Goal: Share content: Share content

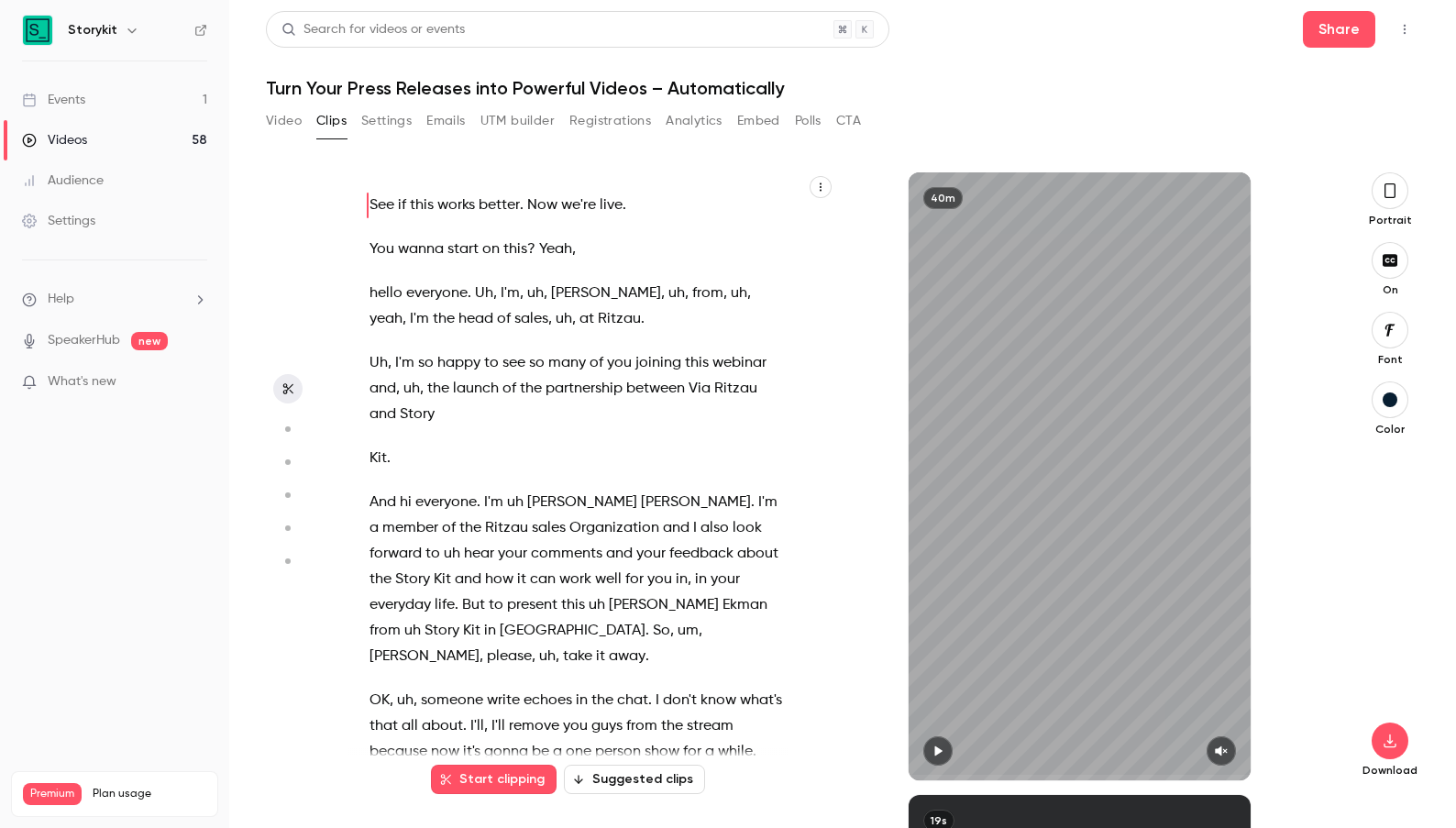
click at [68, 100] on div "Events" at bounding box center [54, 99] width 63 height 19
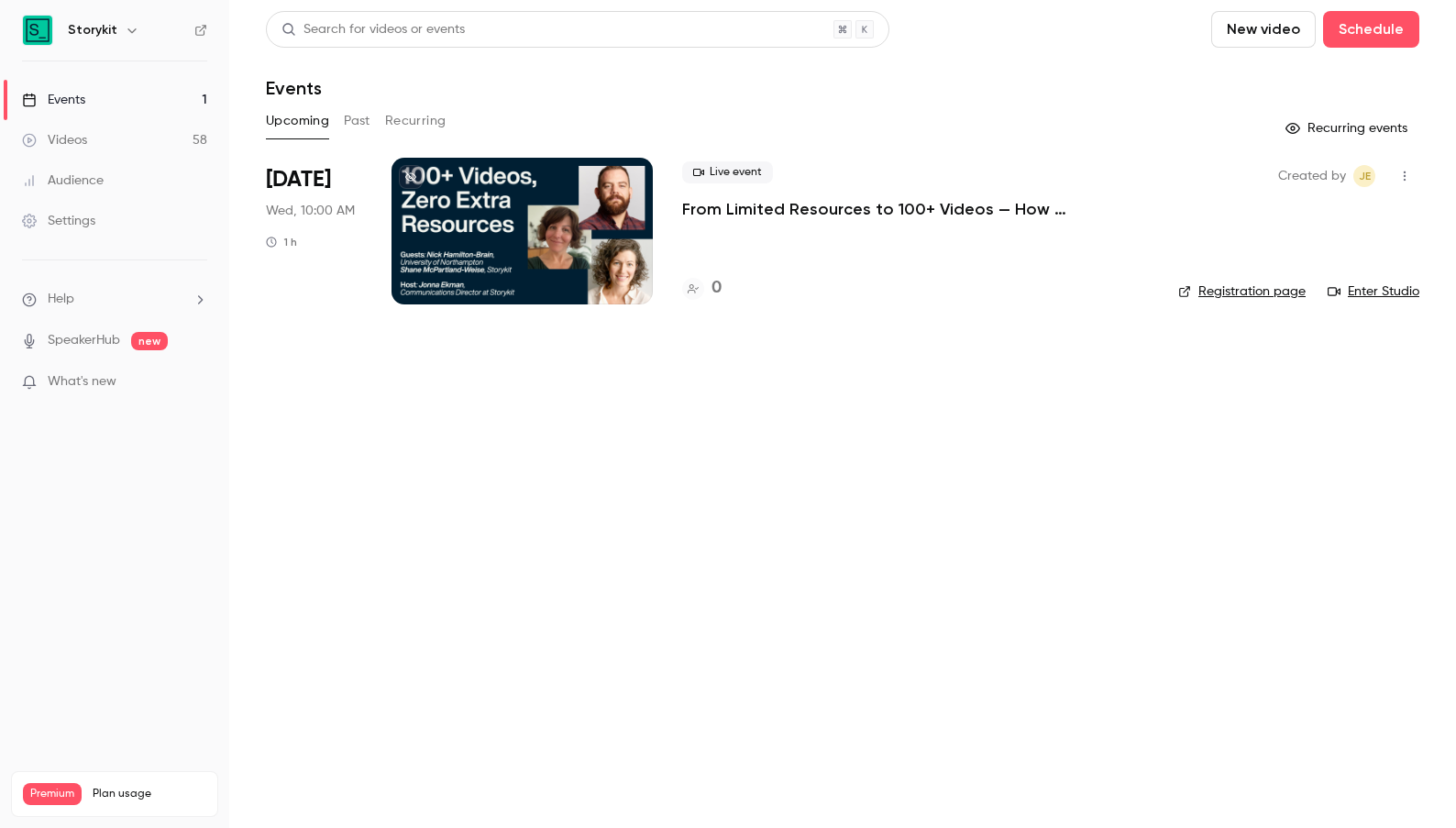
click at [365, 118] on button "Past" at bounding box center [356, 121] width 26 height 29
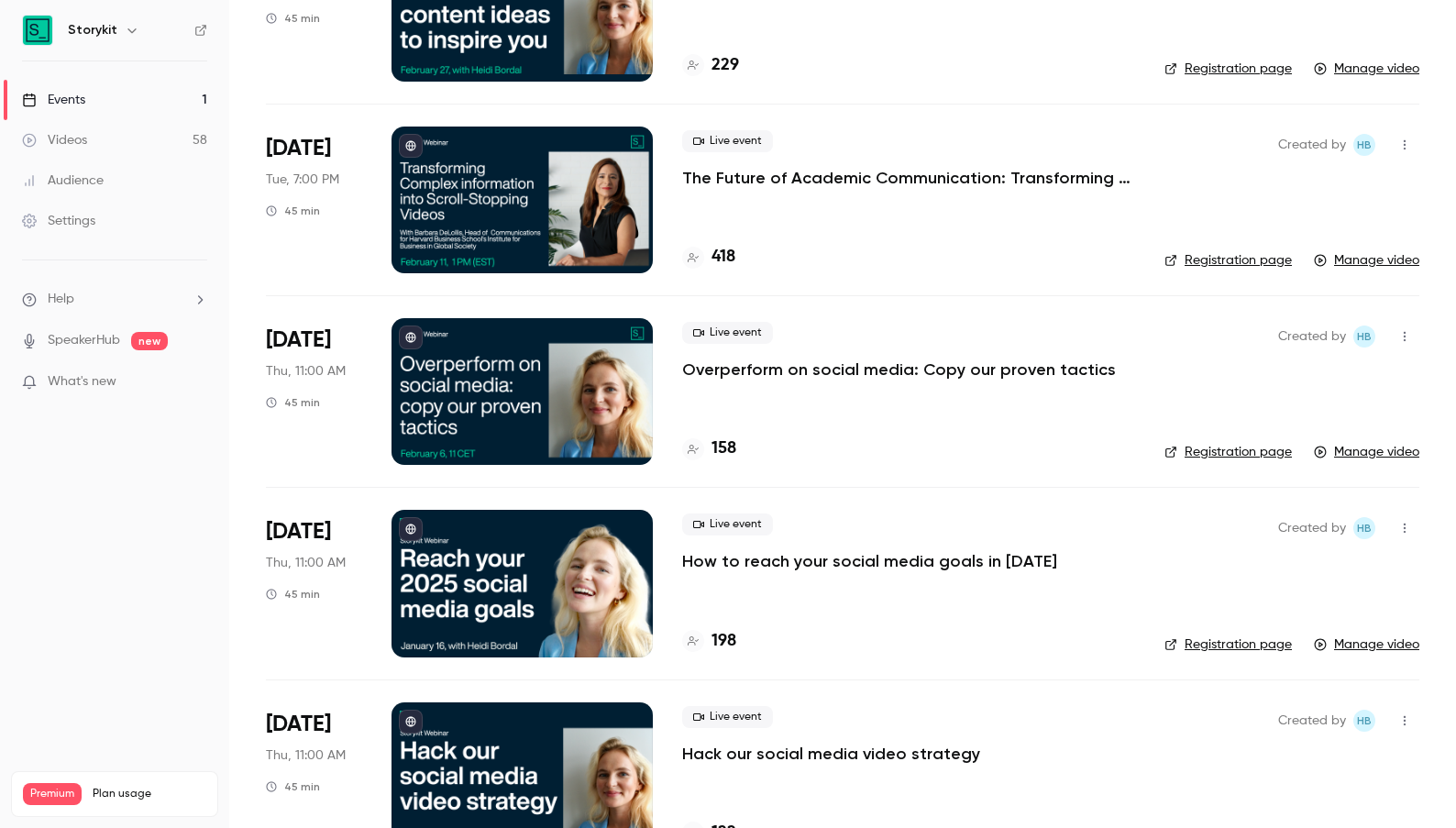
scroll to position [2909, 0]
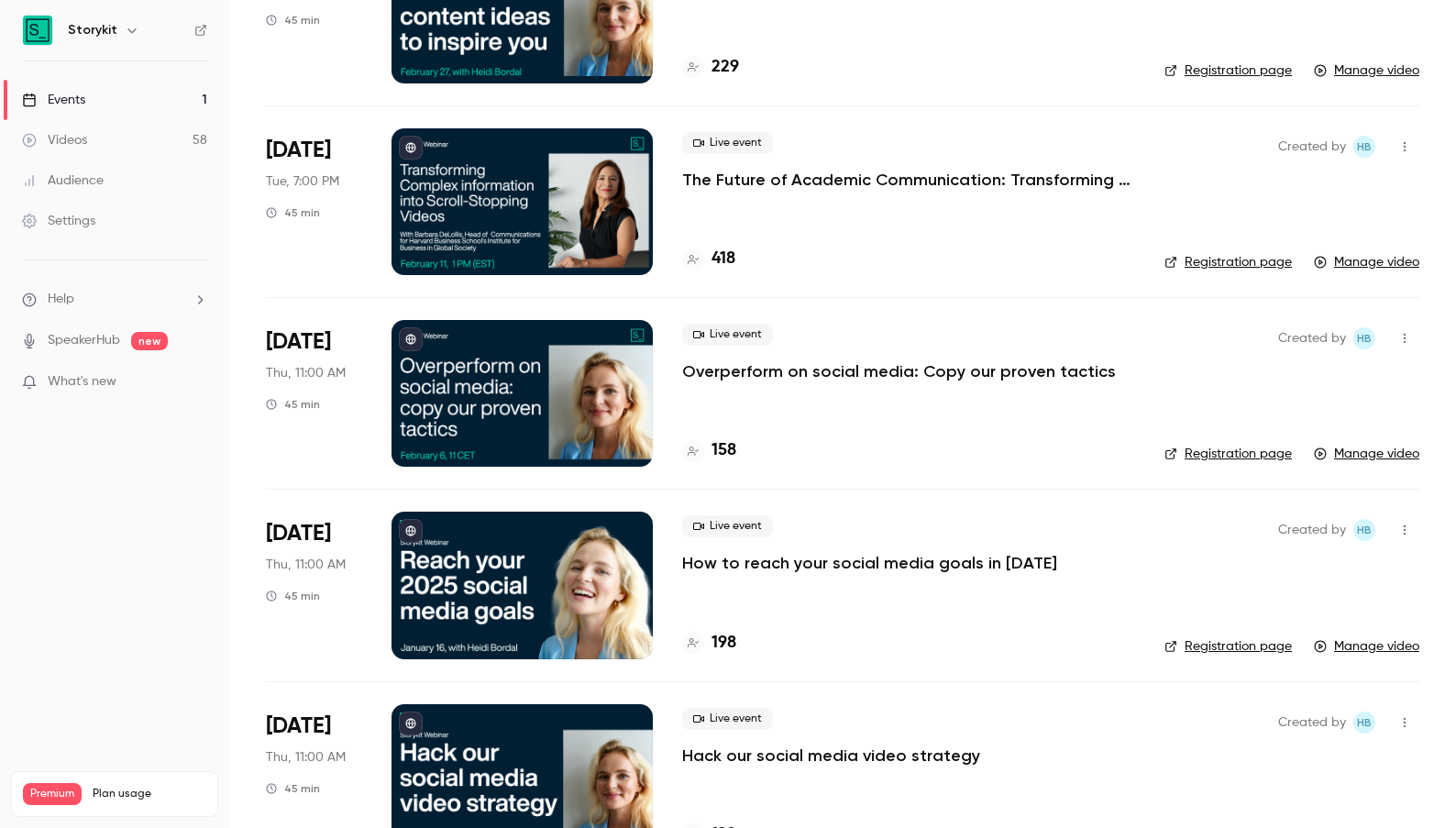
click at [573, 205] on div at bounding box center [522, 202] width 261 height 147
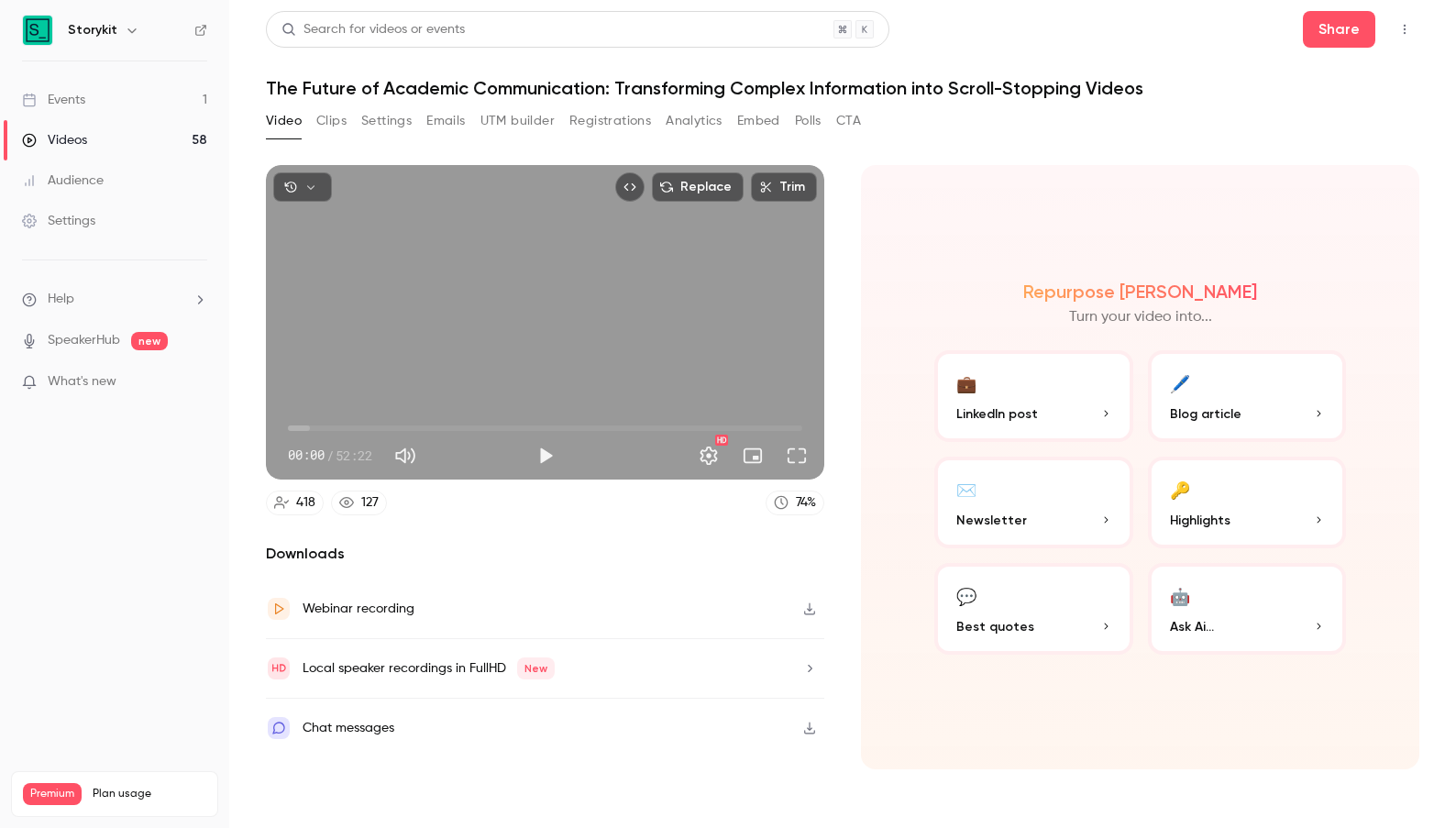
click at [808, 611] on icon "button" at bounding box center [809, 609] width 15 height 13
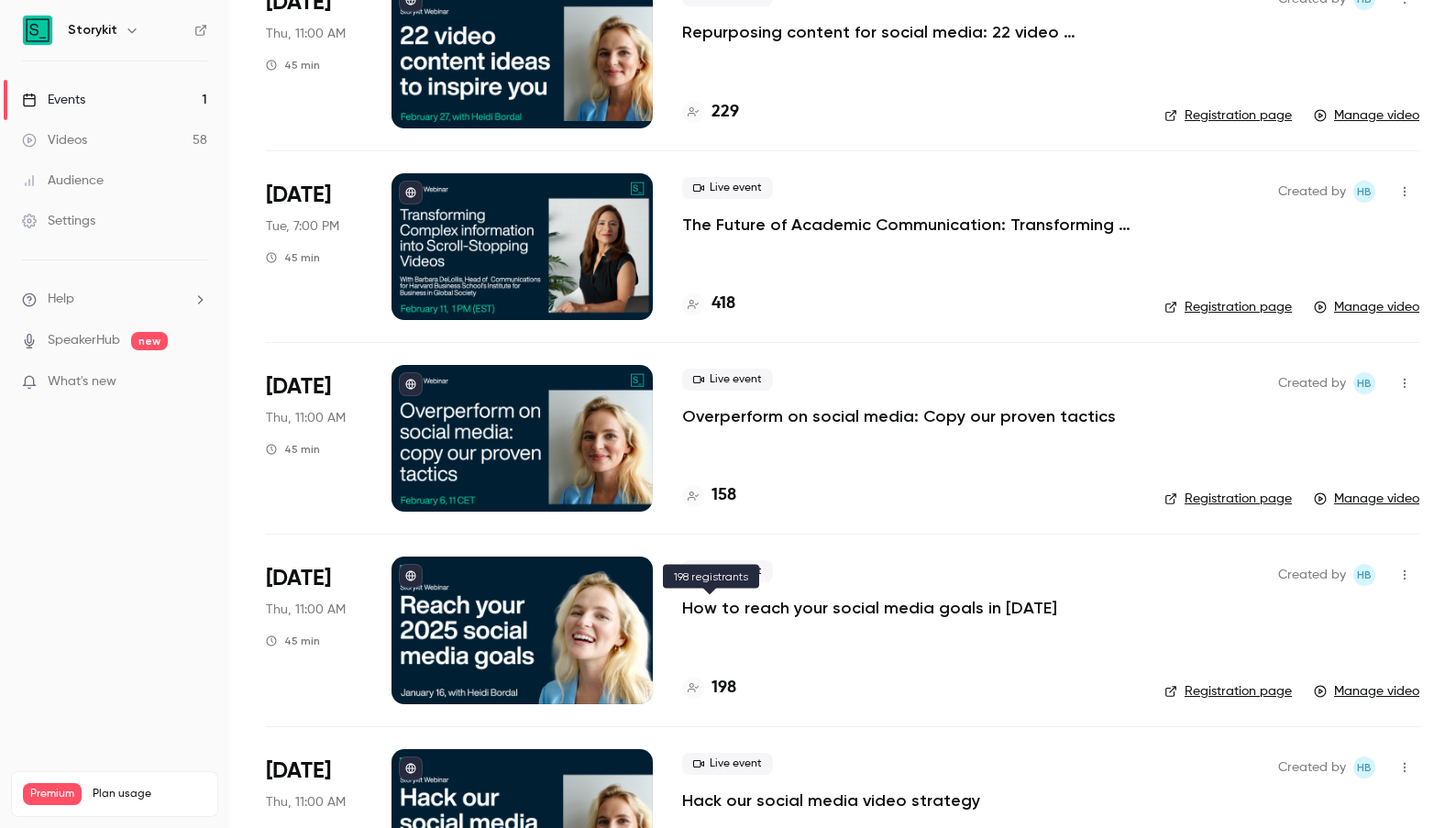
scroll to position [2860, 0]
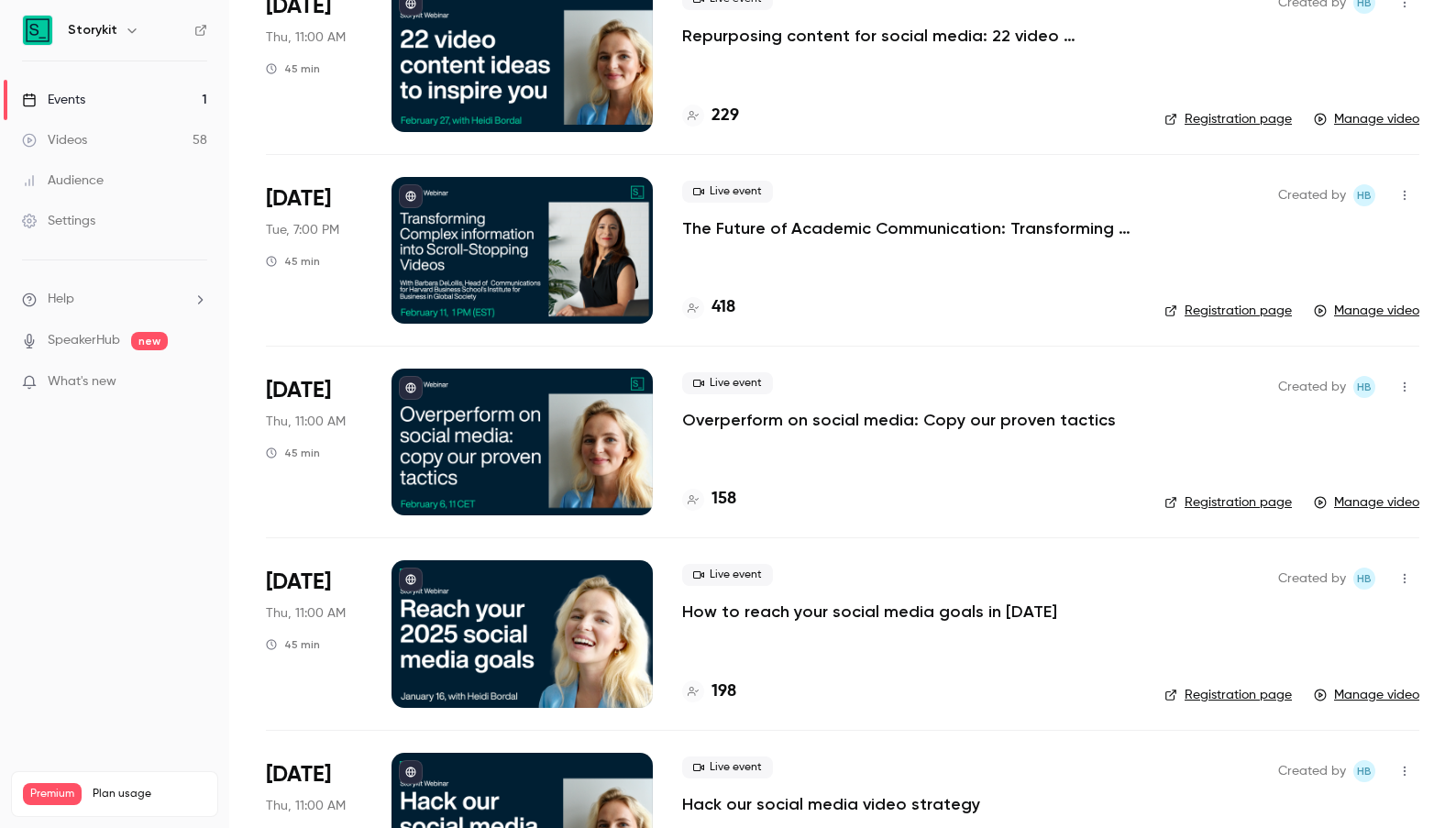
click at [1407, 195] on icon "button" at bounding box center [1404, 195] width 15 height 13
click at [1308, 233] on div "Share" at bounding box center [1333, 242] width 139 height 19
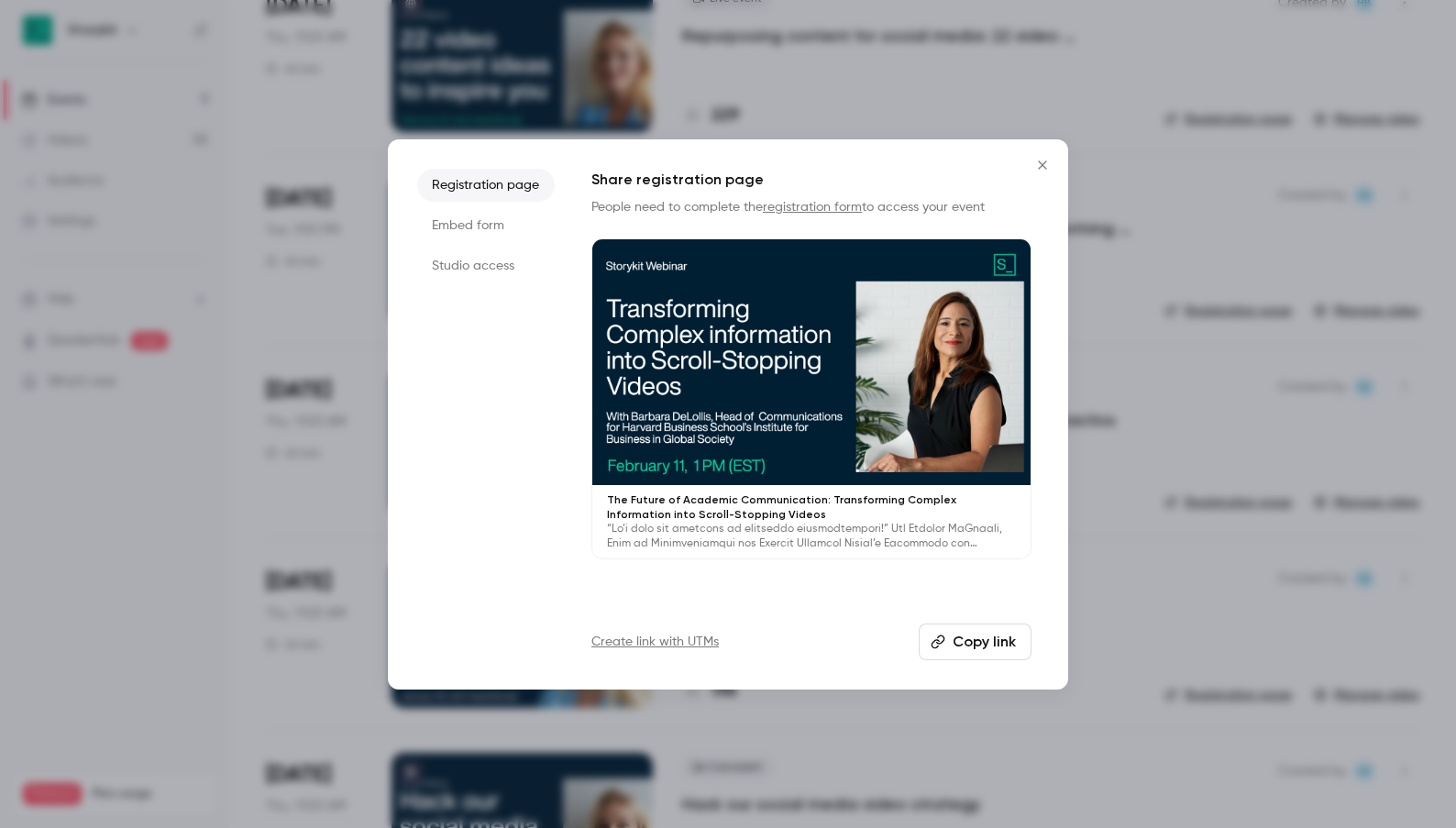
click at [481, 232] on li "Embed form" at bounding box center [485, 226] width 137 height 33
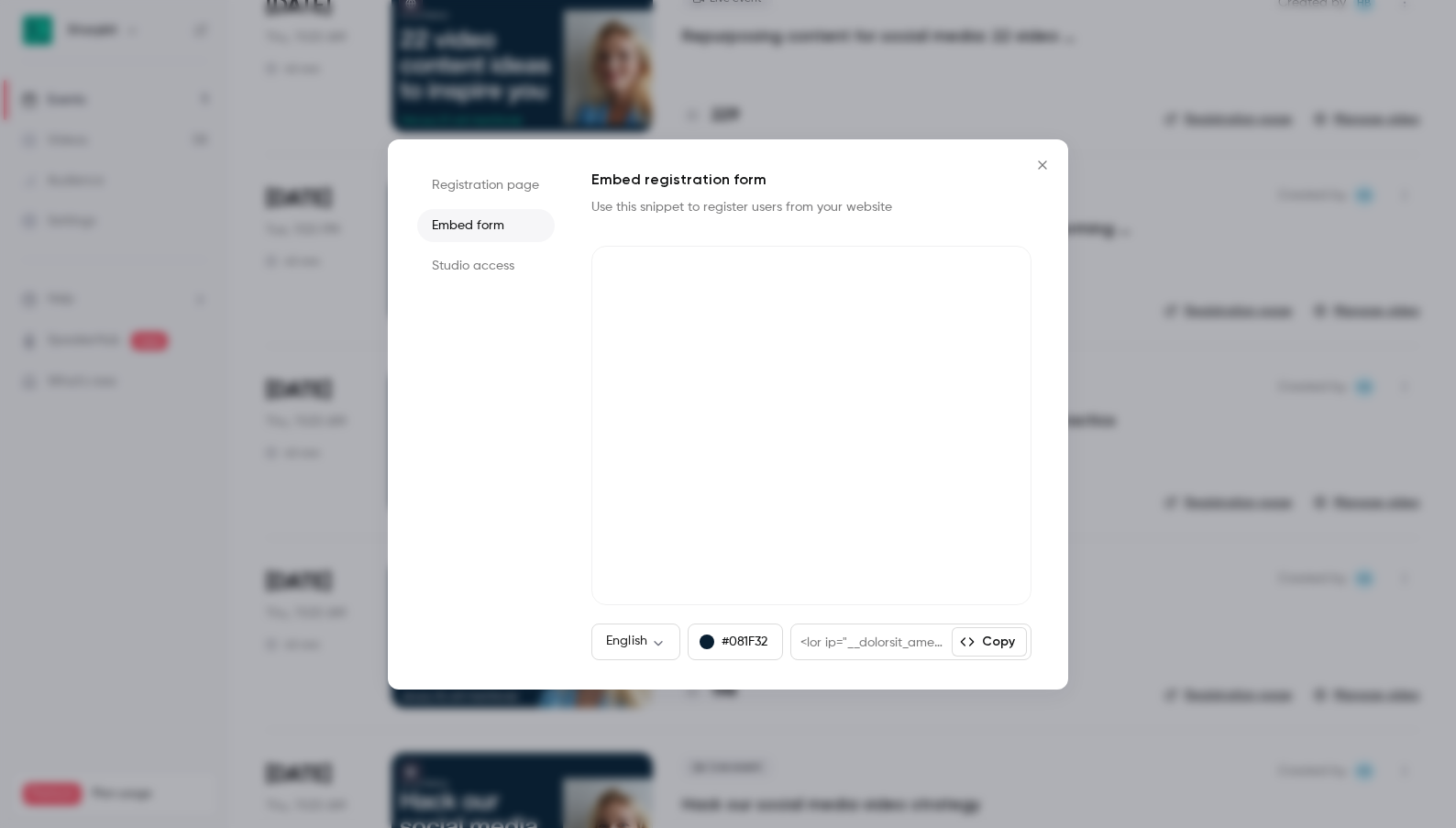
click at [478, 264] on li "Studio access" at bounding box center [485, 266] width 137 height 33
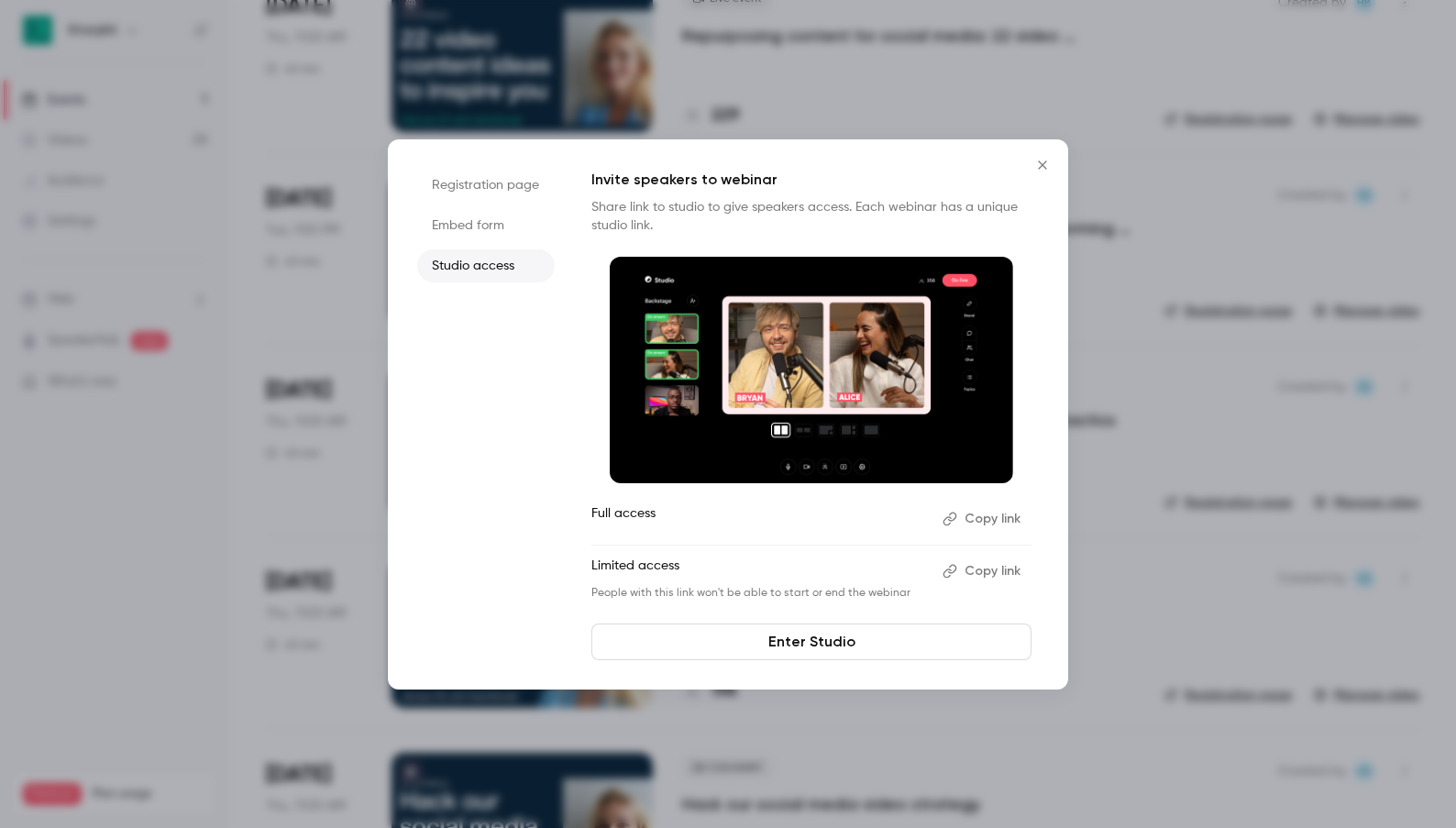
click at [1040, 168] on icon "Close" at bounding box center [1042, 165] width 8 height 8
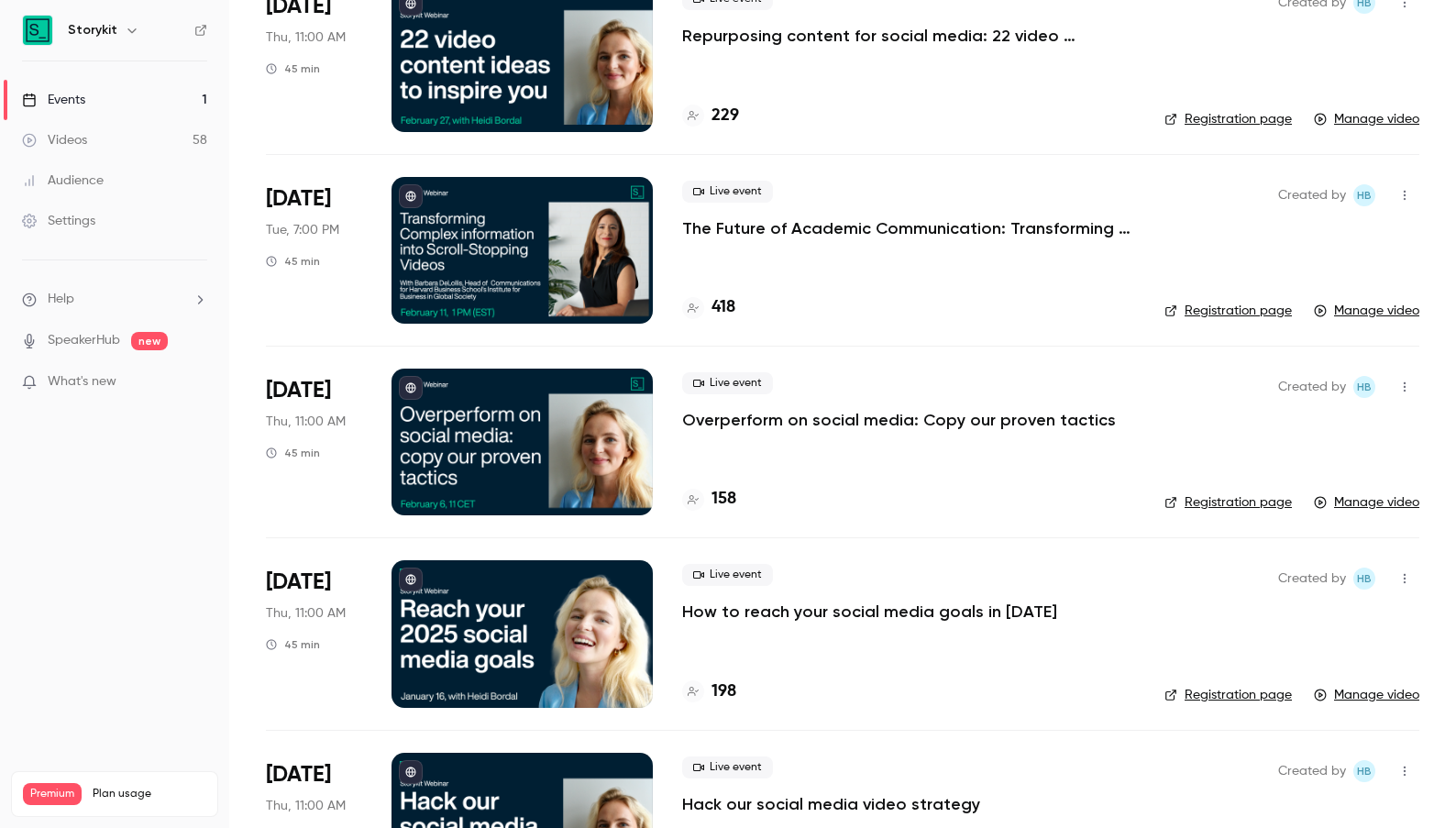
click at [557, 231] on div at bounding box center [522, 250] width 261 height 147
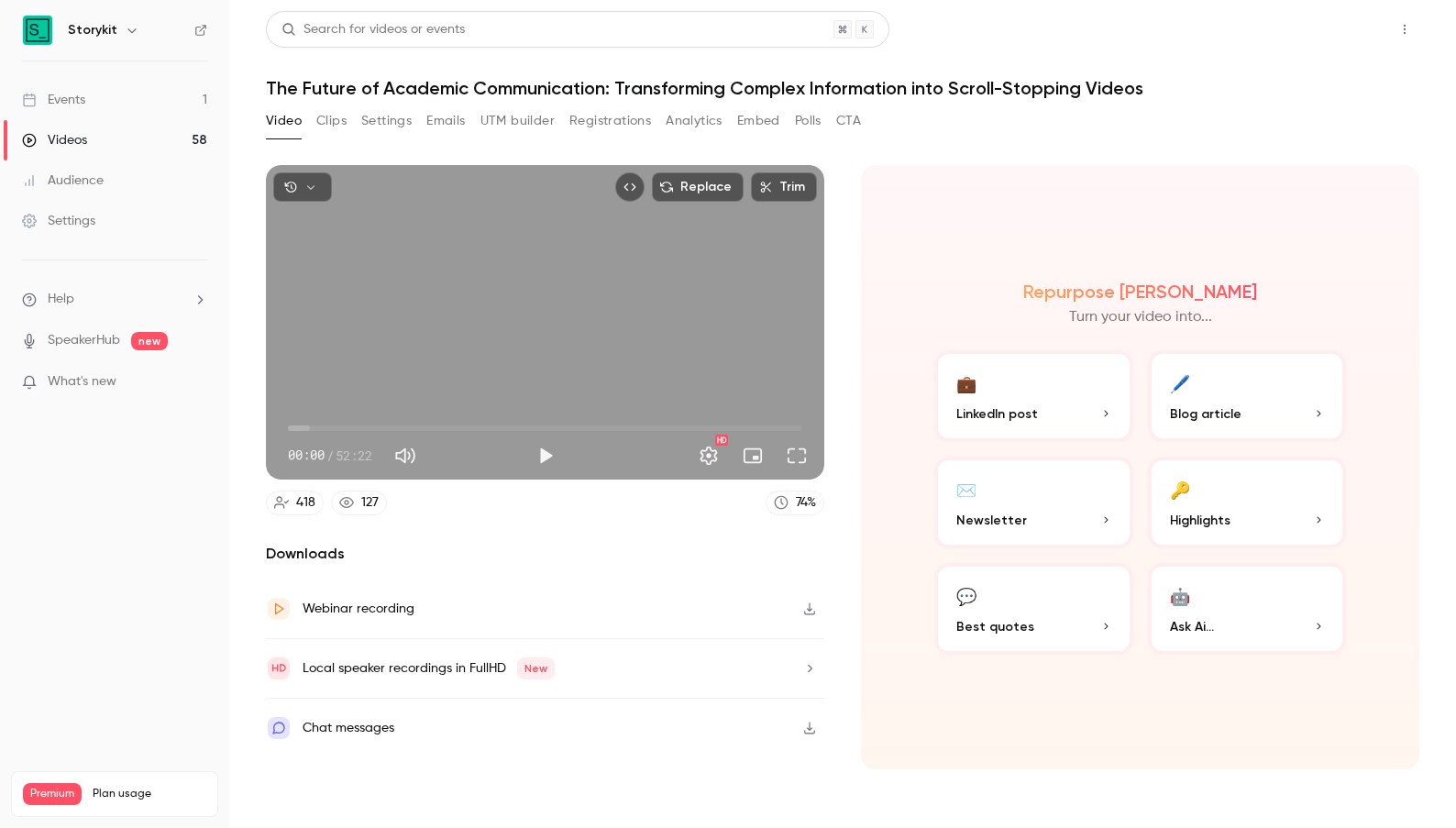
click at [1334, 30] on button "Share" at bounding box center [1339, 29] width 72 height 37
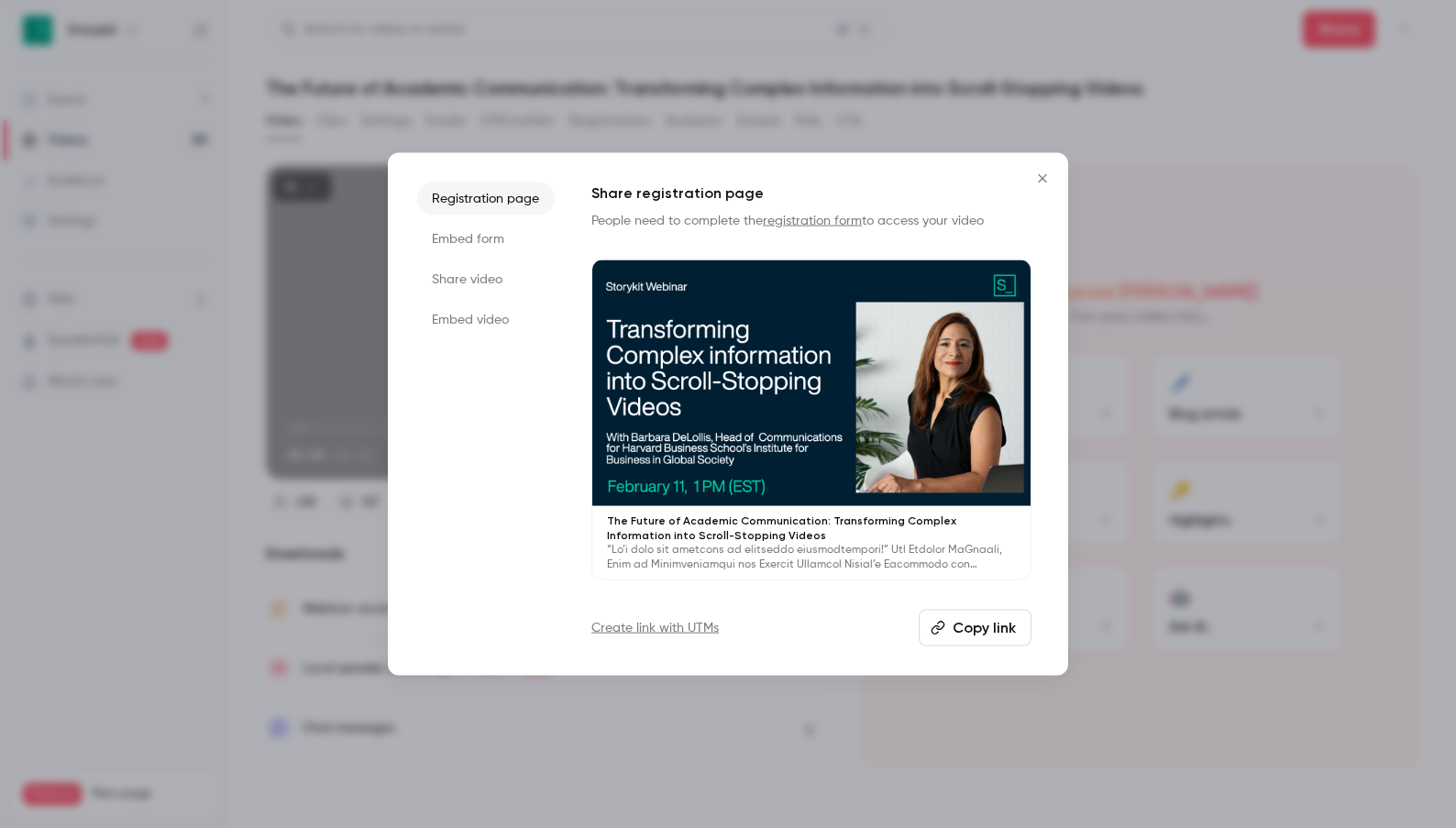
click at [482, 275] on li "Share video" at bounding box center [485, 279] width 137 height 33
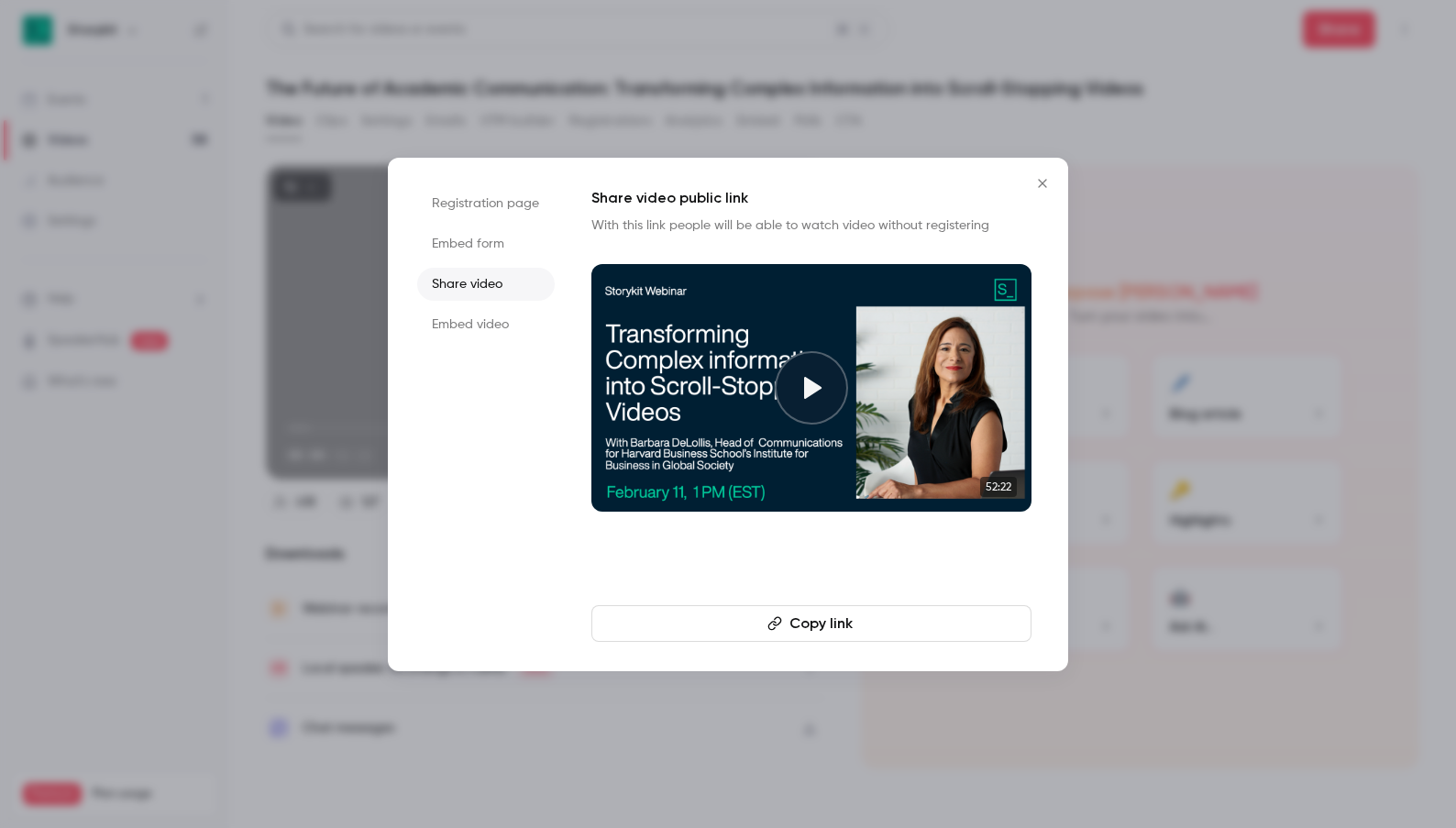
click at [708, 624] on button "Copy link" at bounding box center [811, 623] width 440 height 37
